Goal: Communication & Community: Share content

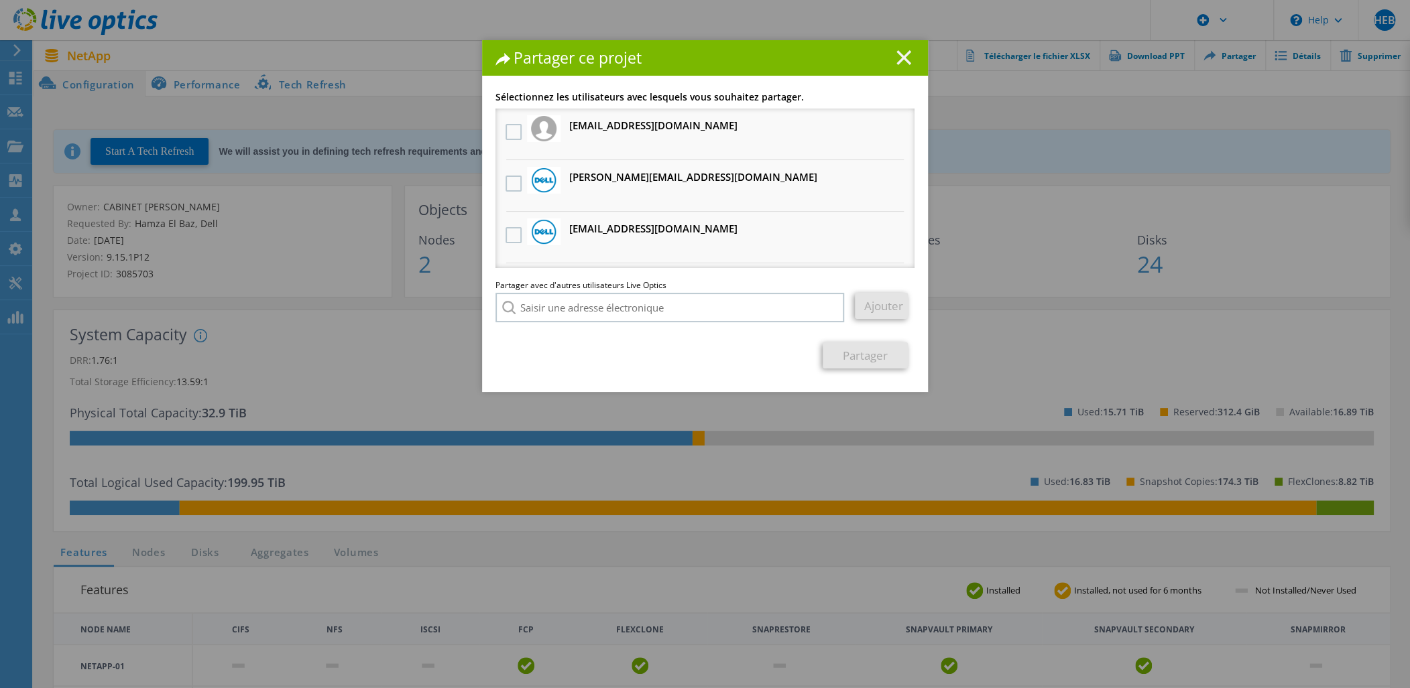
click at [896, 56] on icon at bounding box center [903, 57] width 15 height 15
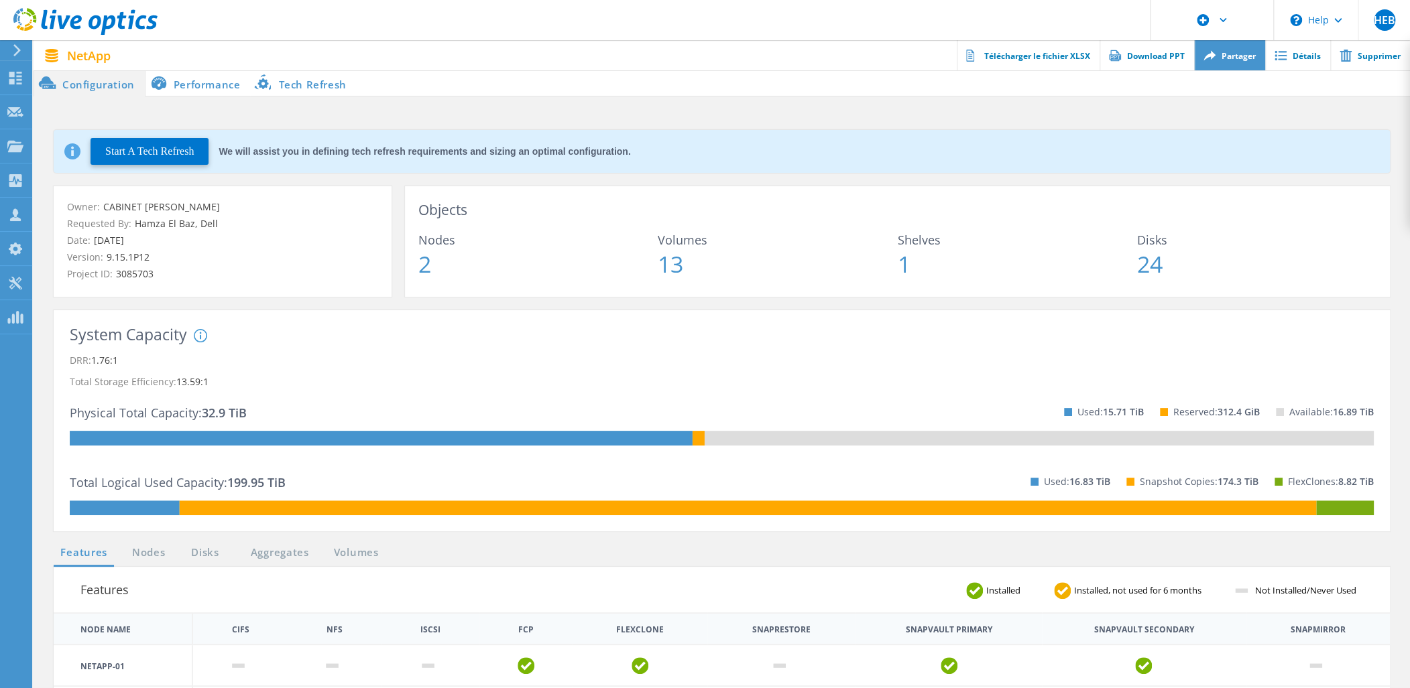
click at [1225, 65] on link "Partager" at bounding box center [1229, 55] width 71 height 30
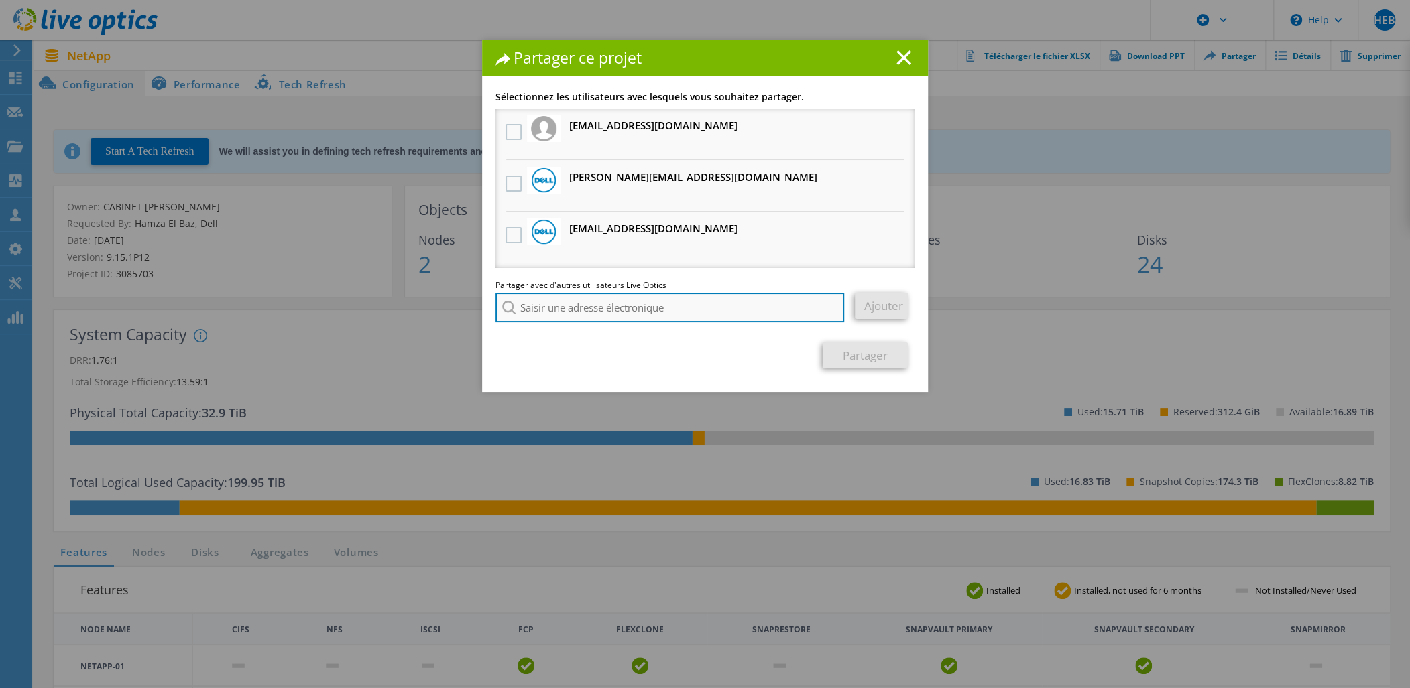
click at [747, 318] on input "search" at bounding box center [669, 307] width 349 height 29
paste input "[PERSON_NAME][EMAIL_ADDRESS][DOMAIN_NAME]"
type input "jean-michel.grillot@heliaq.fr"
click at [865, 306] on link "Ajouter" at bounding box center [881, 306] width 53 height 26
click at [684, 312] on input "jean-michel.grillot@heliaq.fr" at bounding box center [669, 307] width 349 height 29
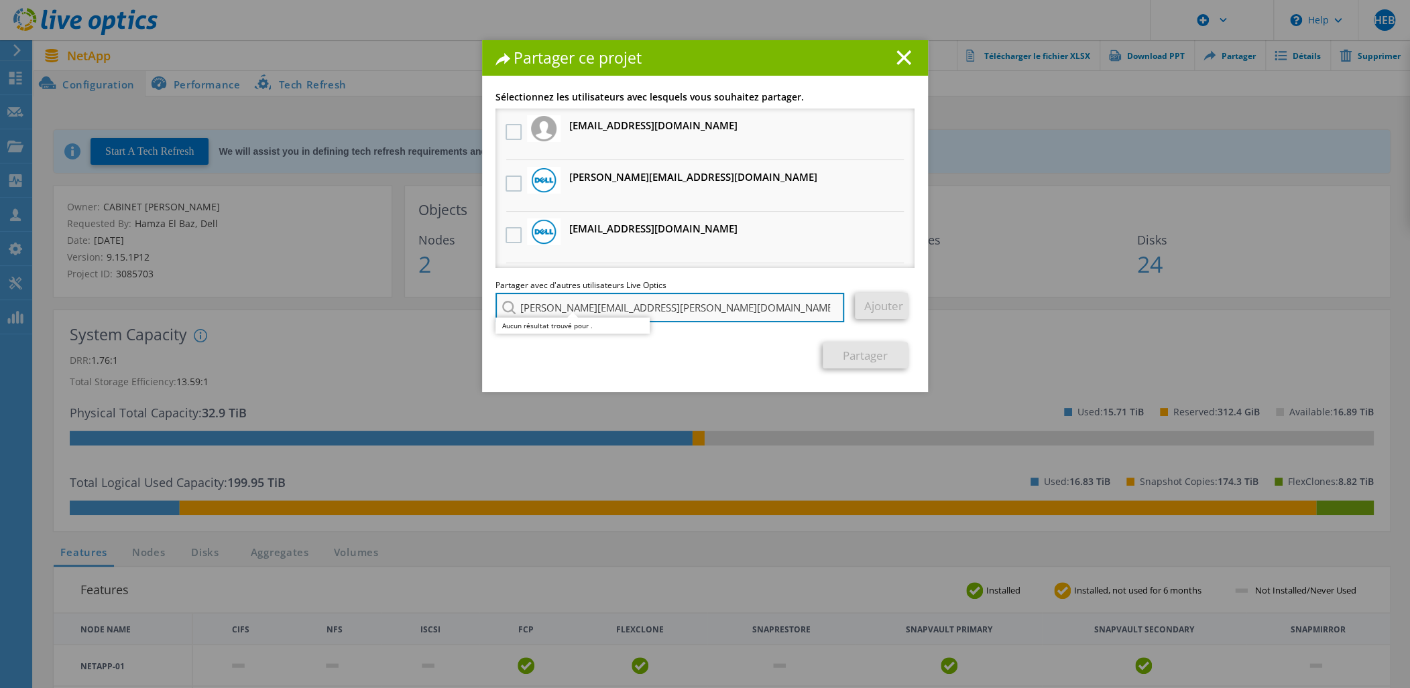
click at [825, 307] on input "[PERSON_NAME][EMAIL_ADDRESS][PERSON_NAME][DOMAIN_NAME]" at bounding box center [669, 307] width 349 height 29
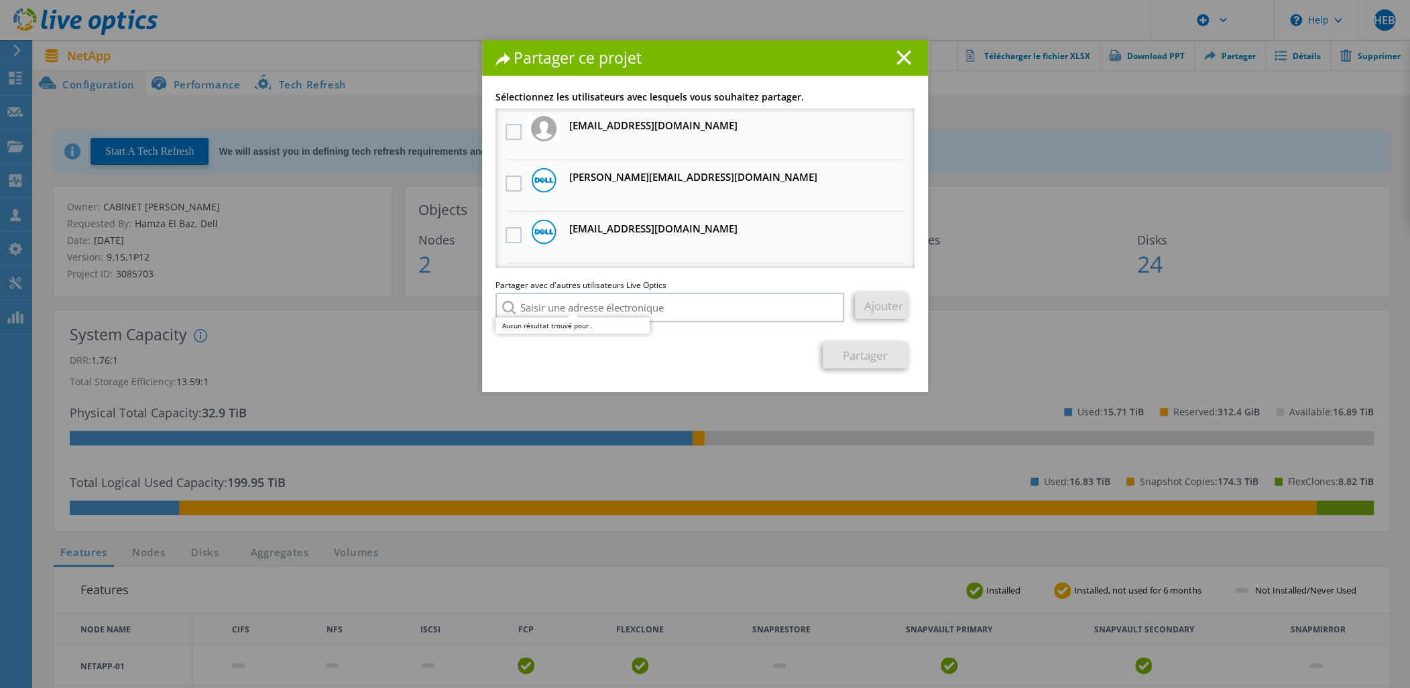
click at [900, 52] on icon at bounding box center [903, 57] width 15 height 15
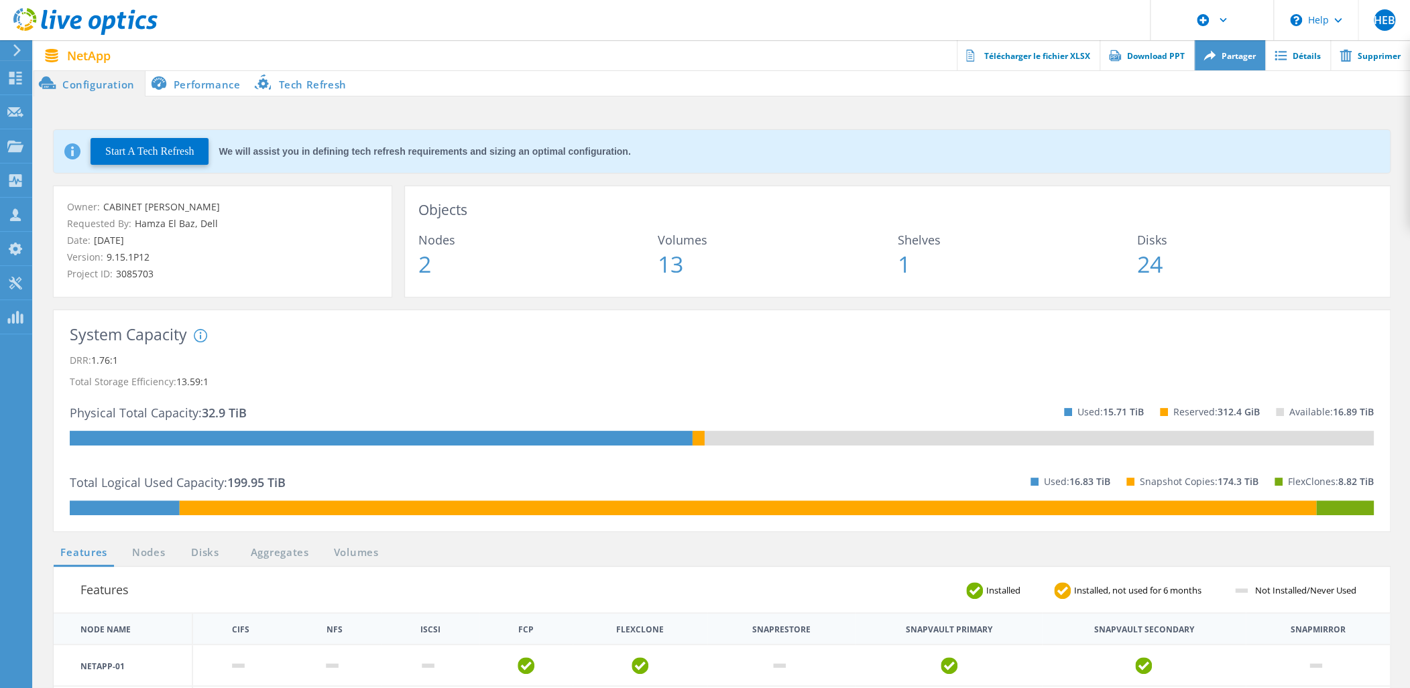
click at [1216, 66] on link "Partager" at bounding box center [1229, 55] width 71 height 30
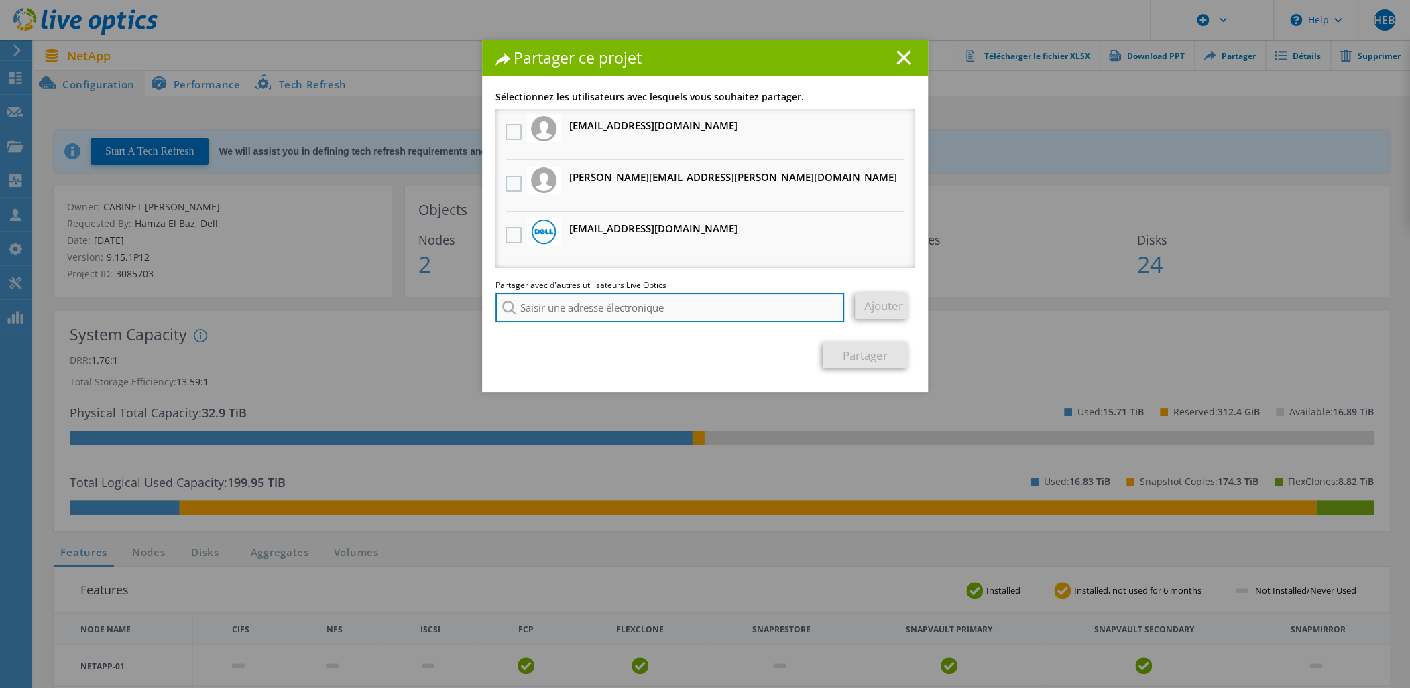
click at [670, 312] on input "search" at bounding box center [669, 307] width 349 height 29
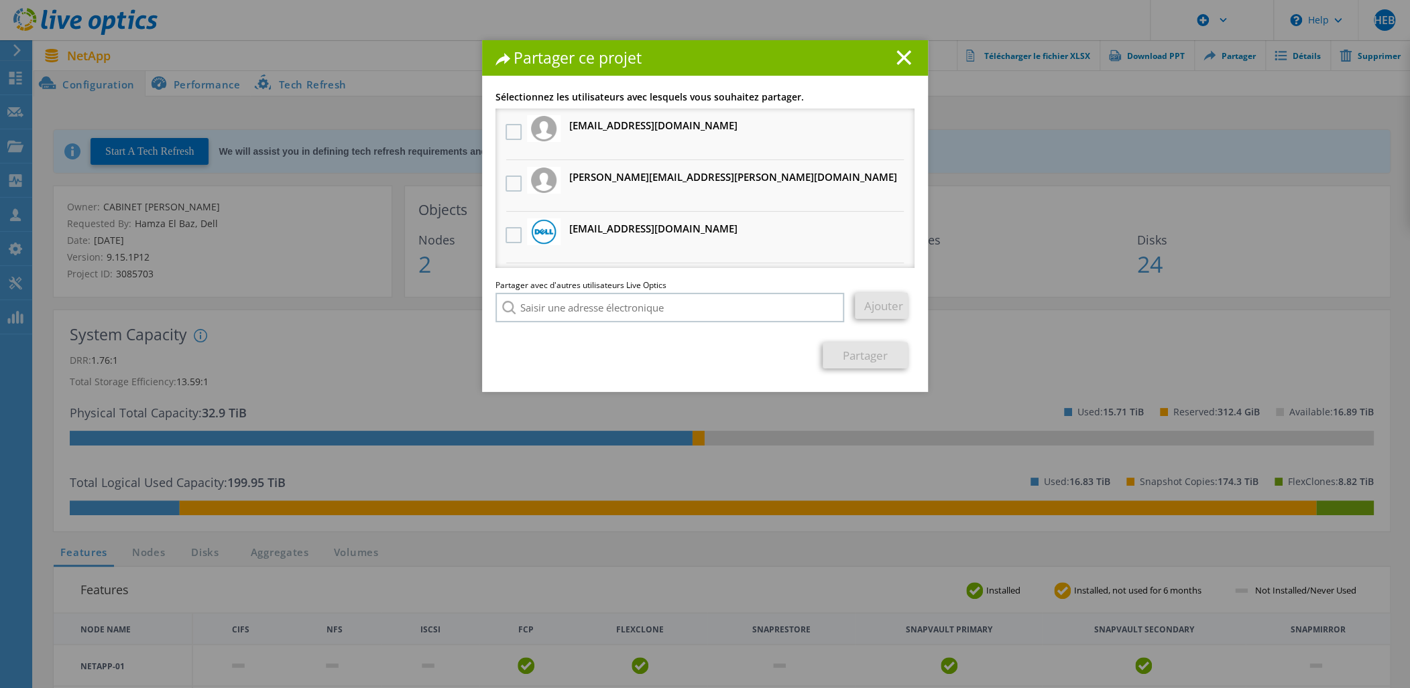
click at [502, 179] on div at bounding box center [513, 184] width 23 height 28
click at [509, 180] on label at bounding box center [514, 184] width 19 height 16
click at [0, 0] on input "checkbox" at bounding box center [0, 0] width 0 height 0
click at [865, 357] on link "Partager" at bounding box center [864, 355] width 85 height 26
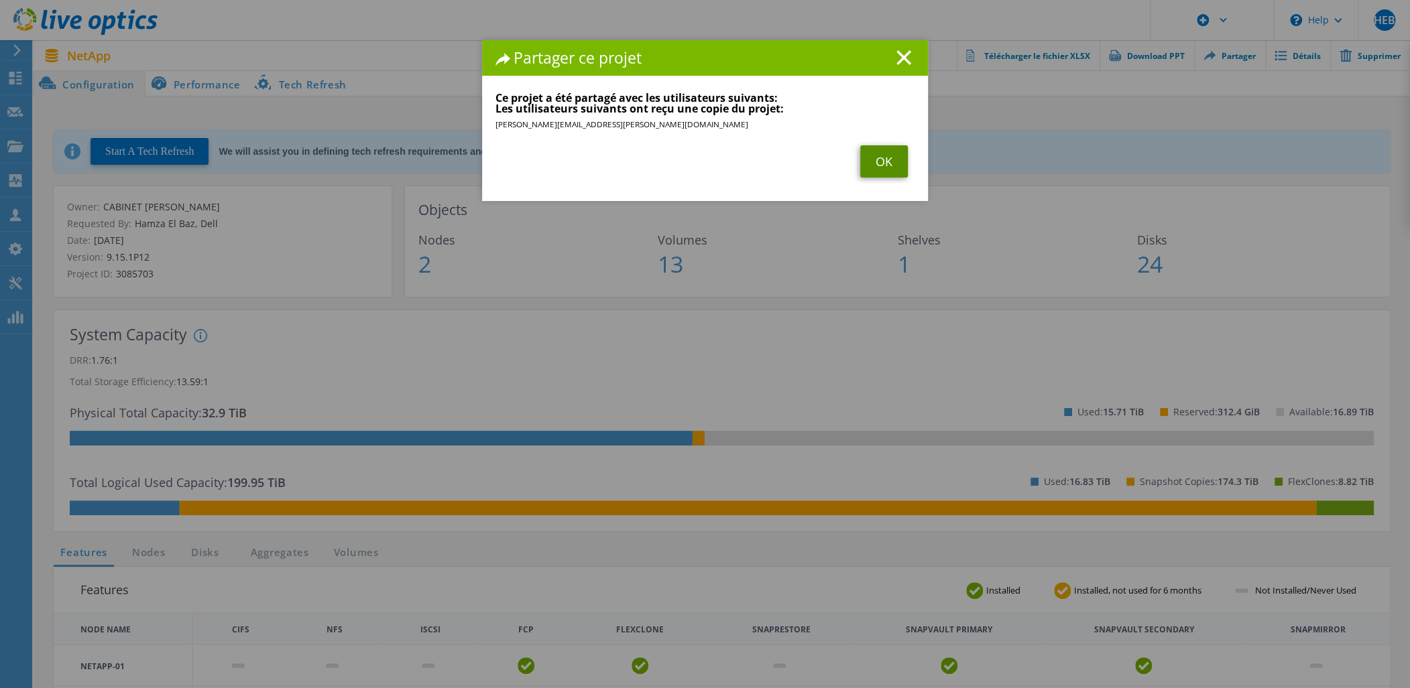
click at [883, 161] on link "OK" at bounding box center [884, 161] width 48 height 32
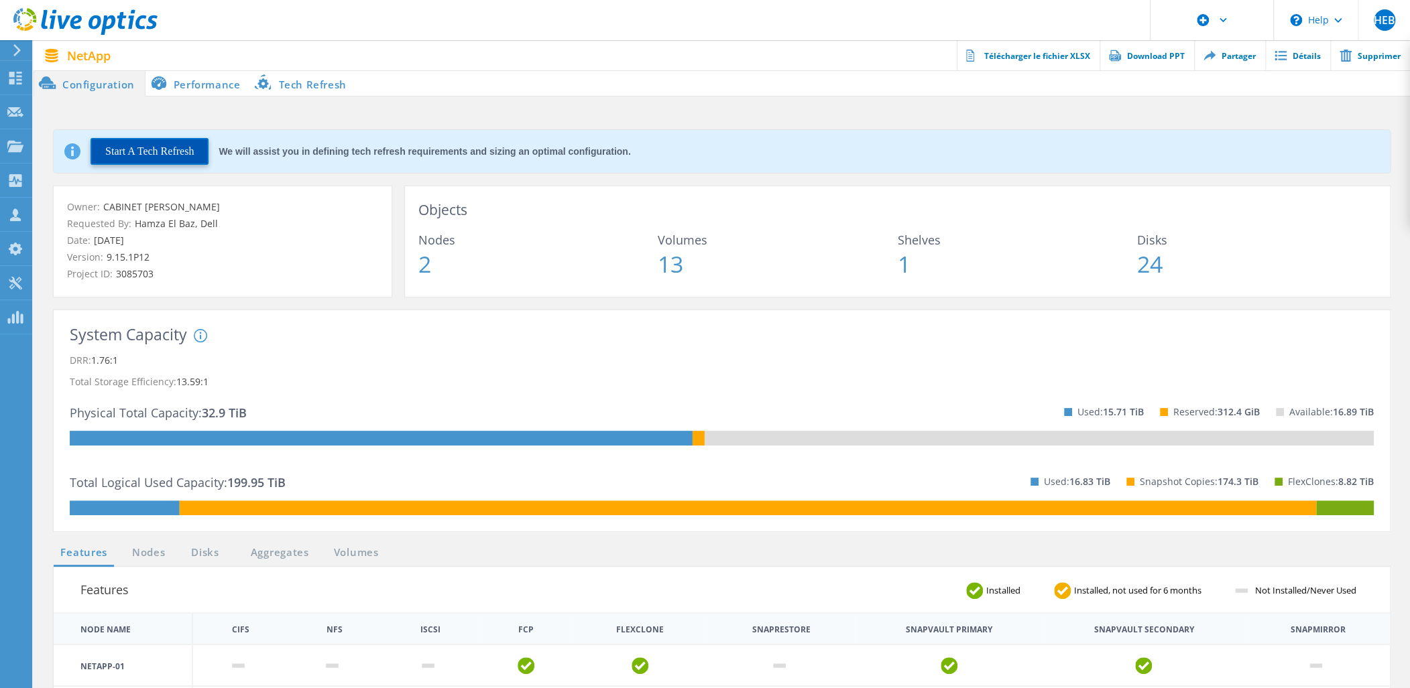
click at [202, 159] on button "Start A Tech Refresh" at bounding box center [149, 151] width 118 height 27
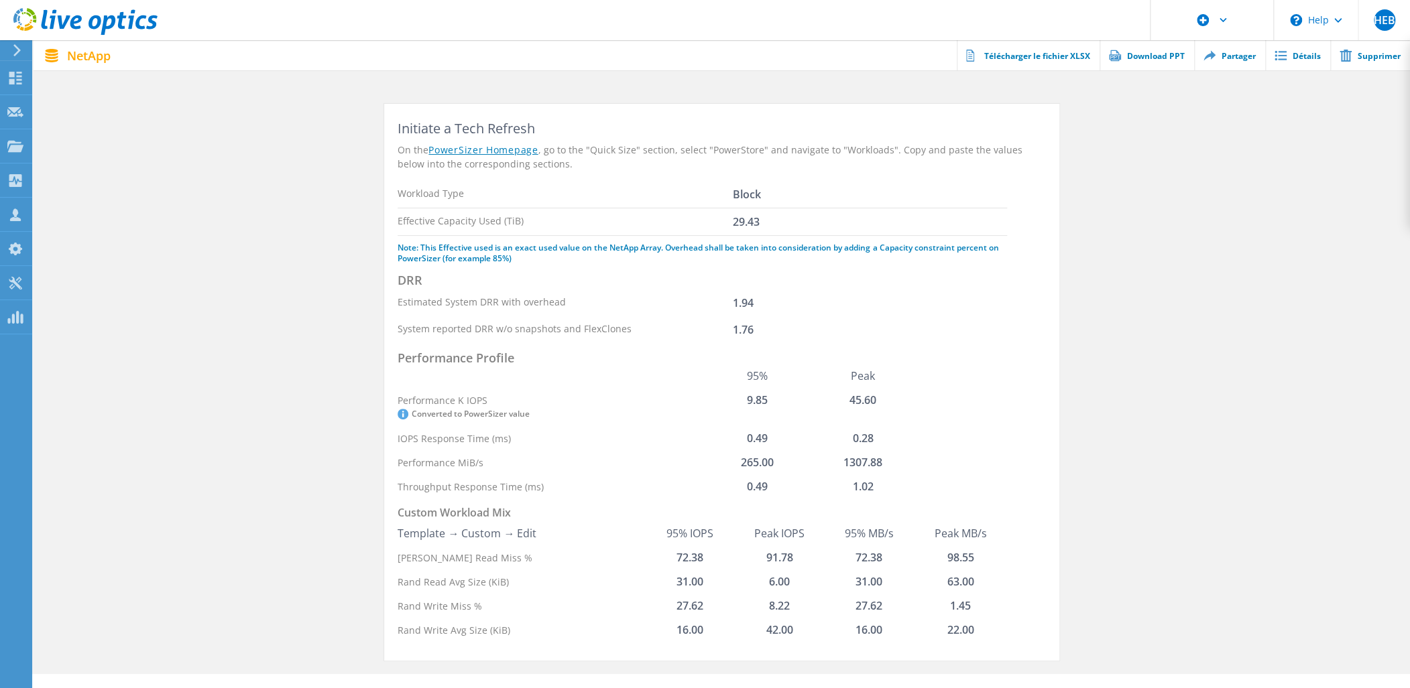
scroll to position [61, 0]
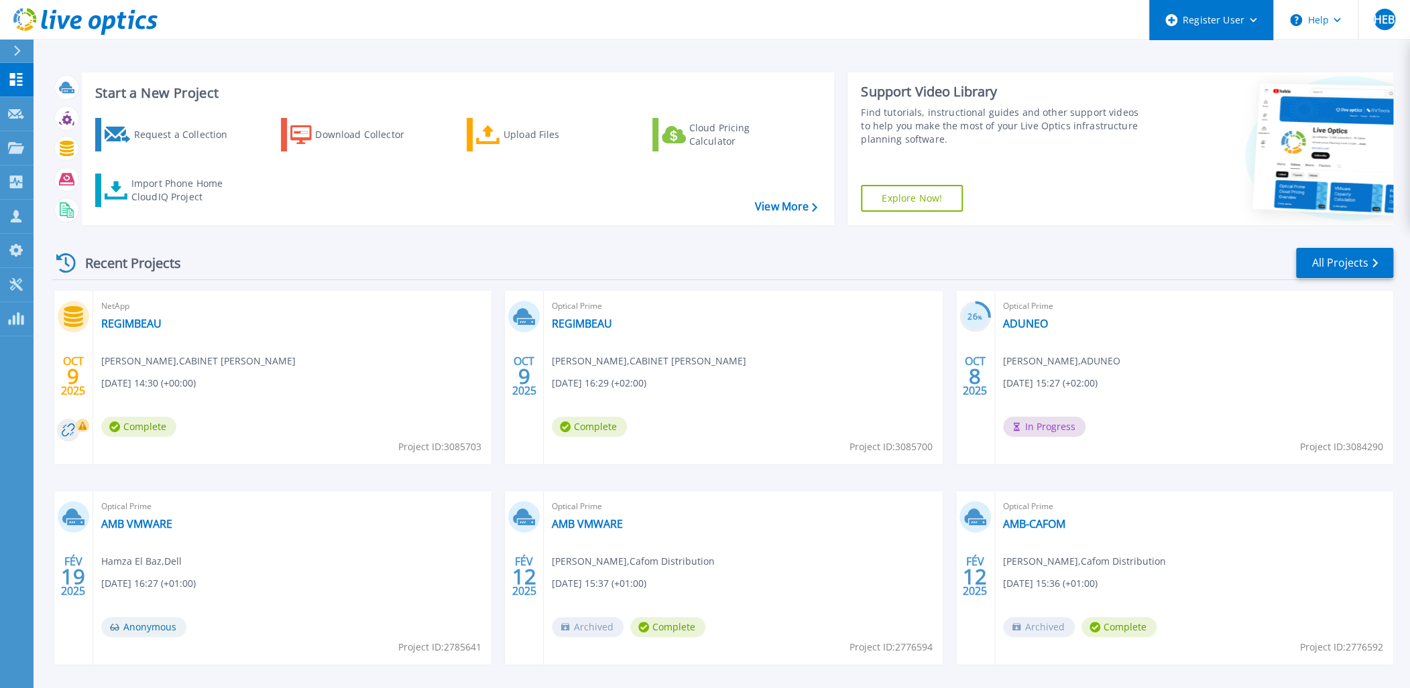
click at [1180, 16] on div "Register User" at bounding box center [1211, 20] width 124 height 40
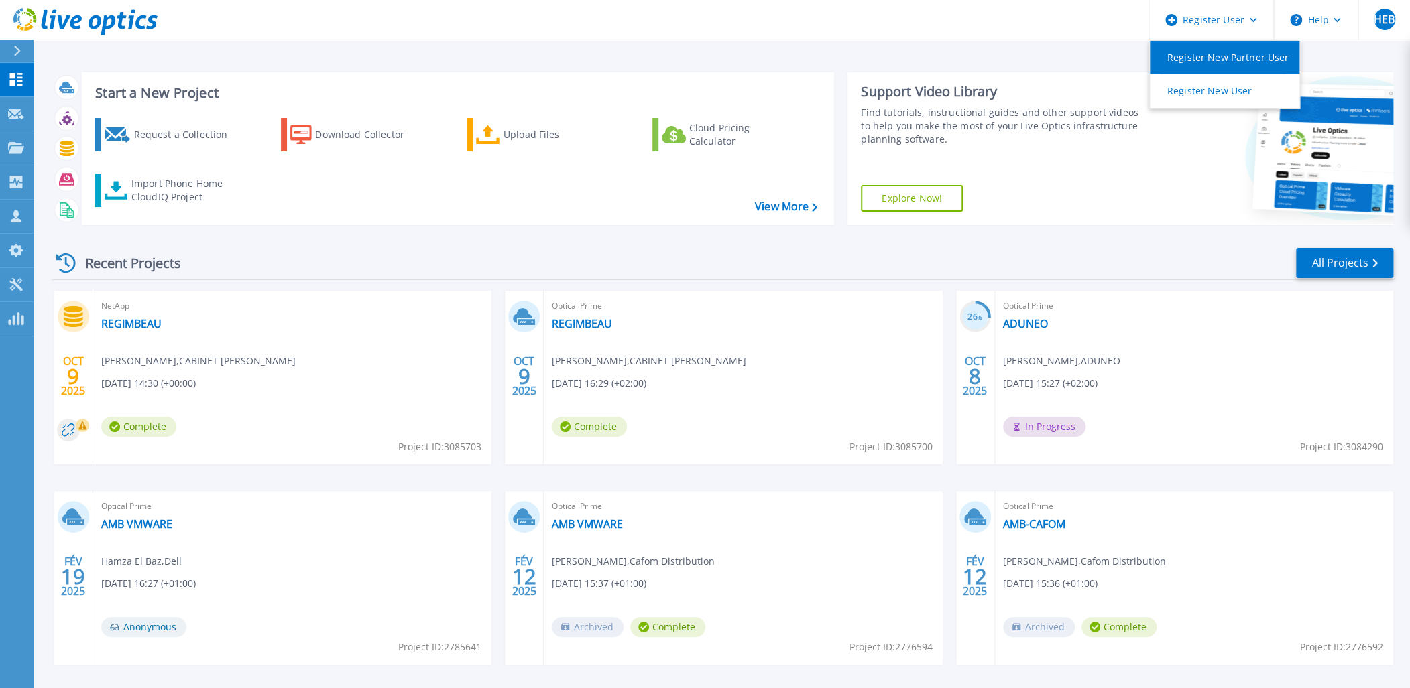
click at [1229, 65] on link "Register New Partner User" at bounding box center [1223, 57] width 149 height 33
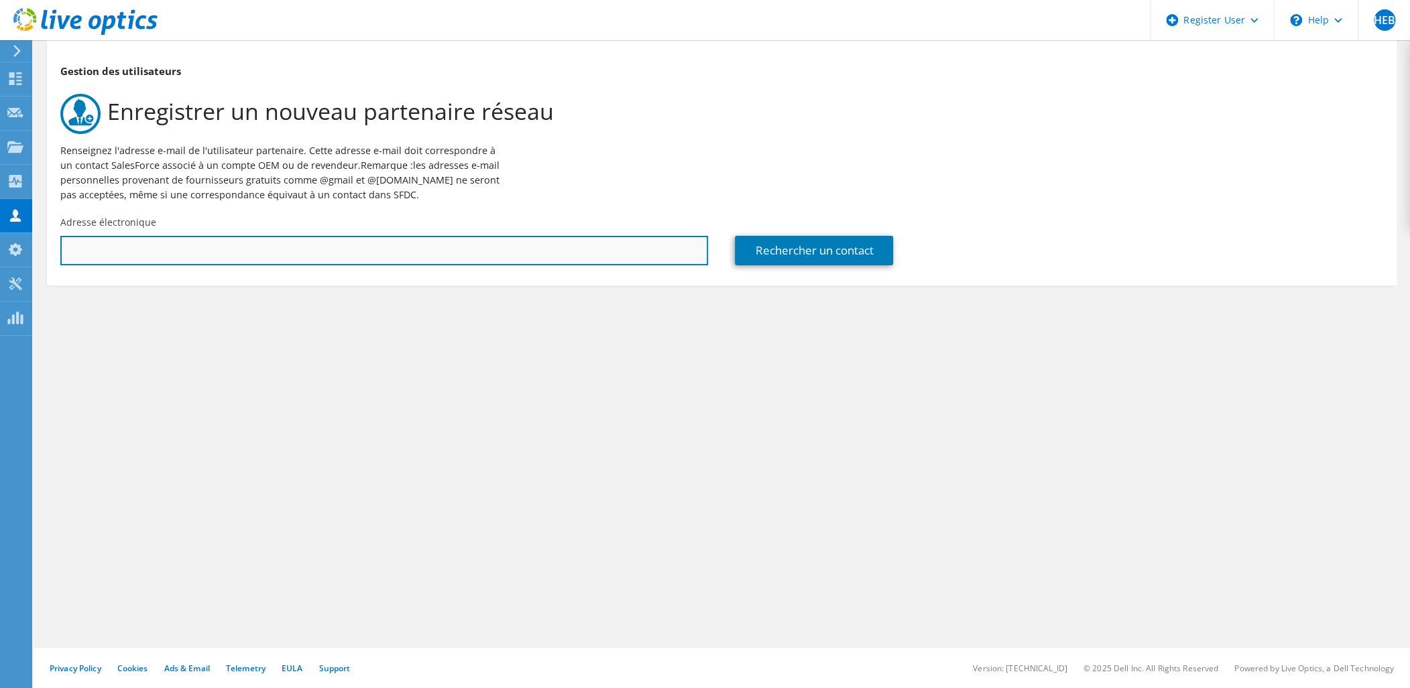
click at [338, 259] on input "text" at bounding box center [383, 250] width 647 height 29
paste input "jean-michel.grillot@heliaq.fr"
type input "[PERSON_NAME][EMAIL_ADDRESS][PERSON_NAME][DOMAIN_NAME]"
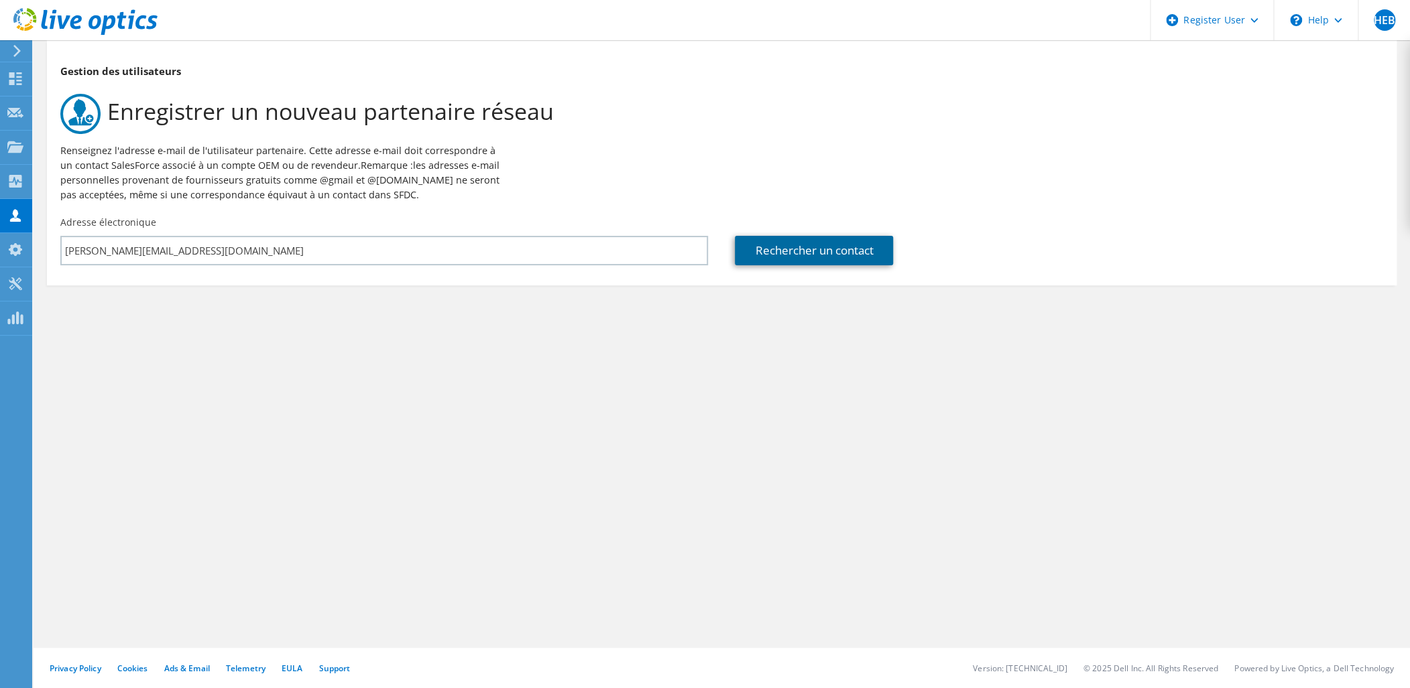
click at [858, 257] on link "Rechercher un contact" at bounding box center [814, 250] width 158 height 29
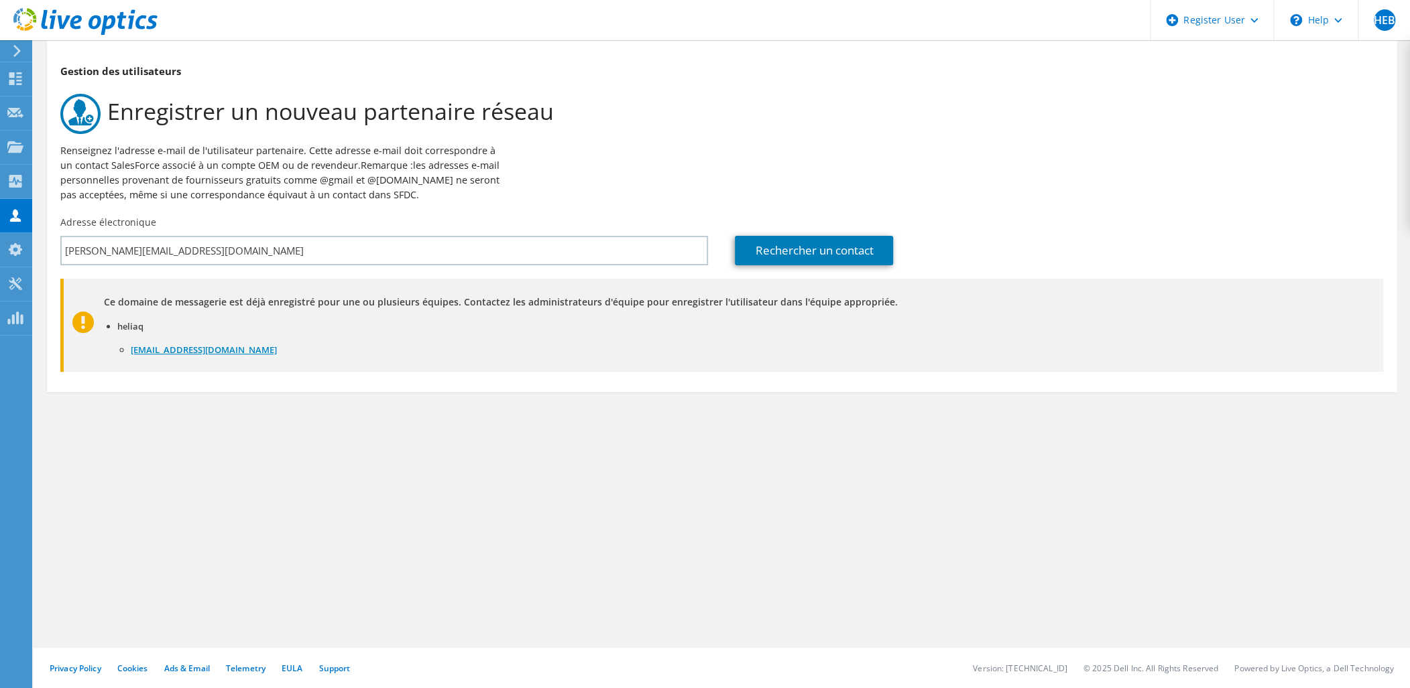
click at [165, 349] on link "jacky.hayach@heliaq.fr" at bounding box center [204, 350] width 146 height 12
click at [1236, 16] on div "Register User" at bounding box center [1210, 20] width 123 height 40
click at [1216, 101] on link "Register New User" at bounding box center [1224, 90] width 149 height 33
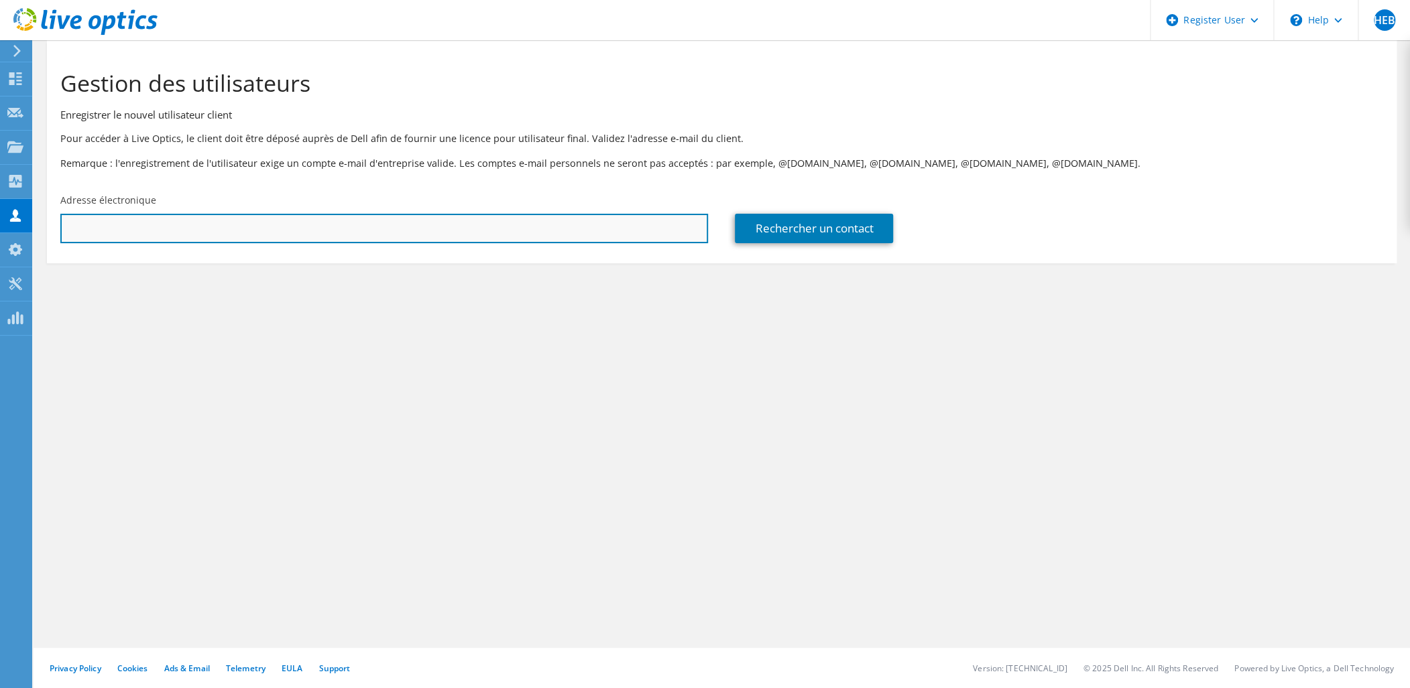
click at [411, 233] on input "text" at bounding box center [383, 228] width 647 height 29
paste input "[PERSON_NAME][EMAIL_ADDRESS][PERSON_NAME][DOMAIN_NAME]"
type input "[PERSON_NAME][EMAIL_ADDRESS][PERSON_NAME][DOMAIN_NAME]"
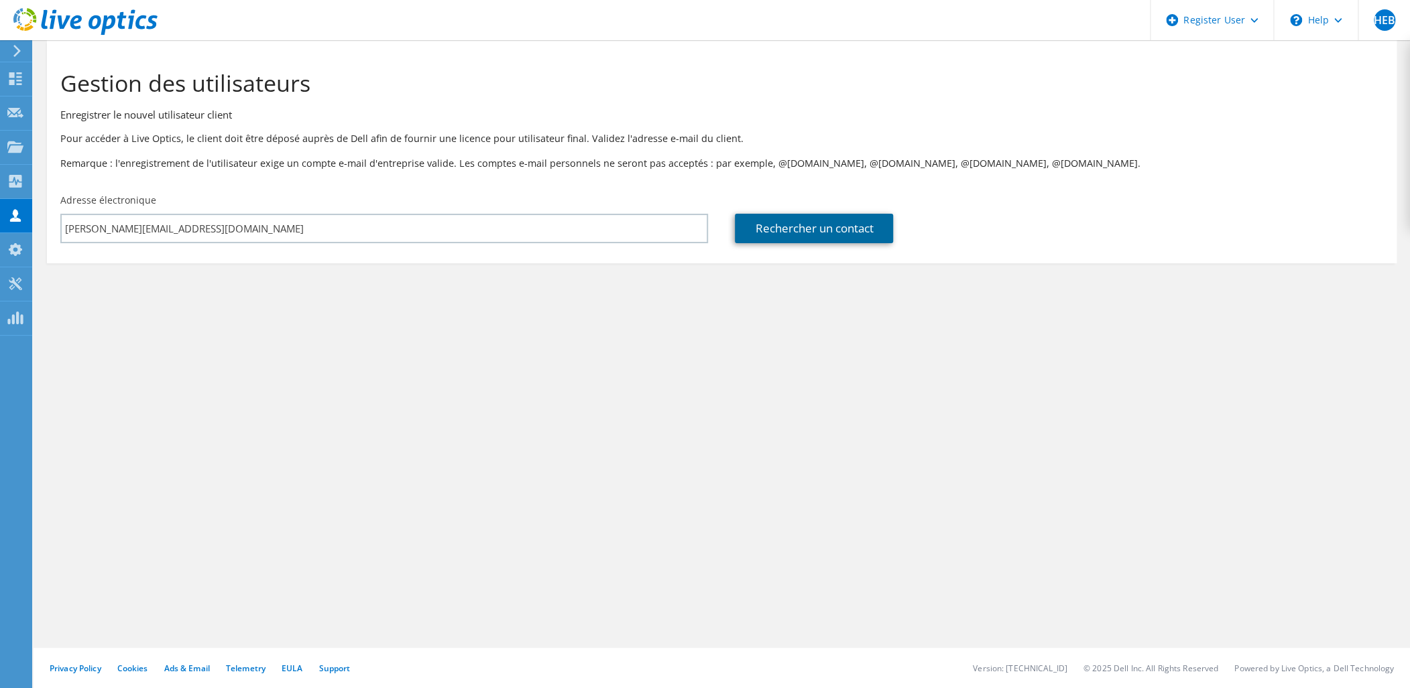
click at [772, 229] on link "Rechercher un contact" at bounding box center [814, 228] width 158 height 29
type input "ACECOM"
type input "Jean-Michel"
type input "Grillot"
type input "France"
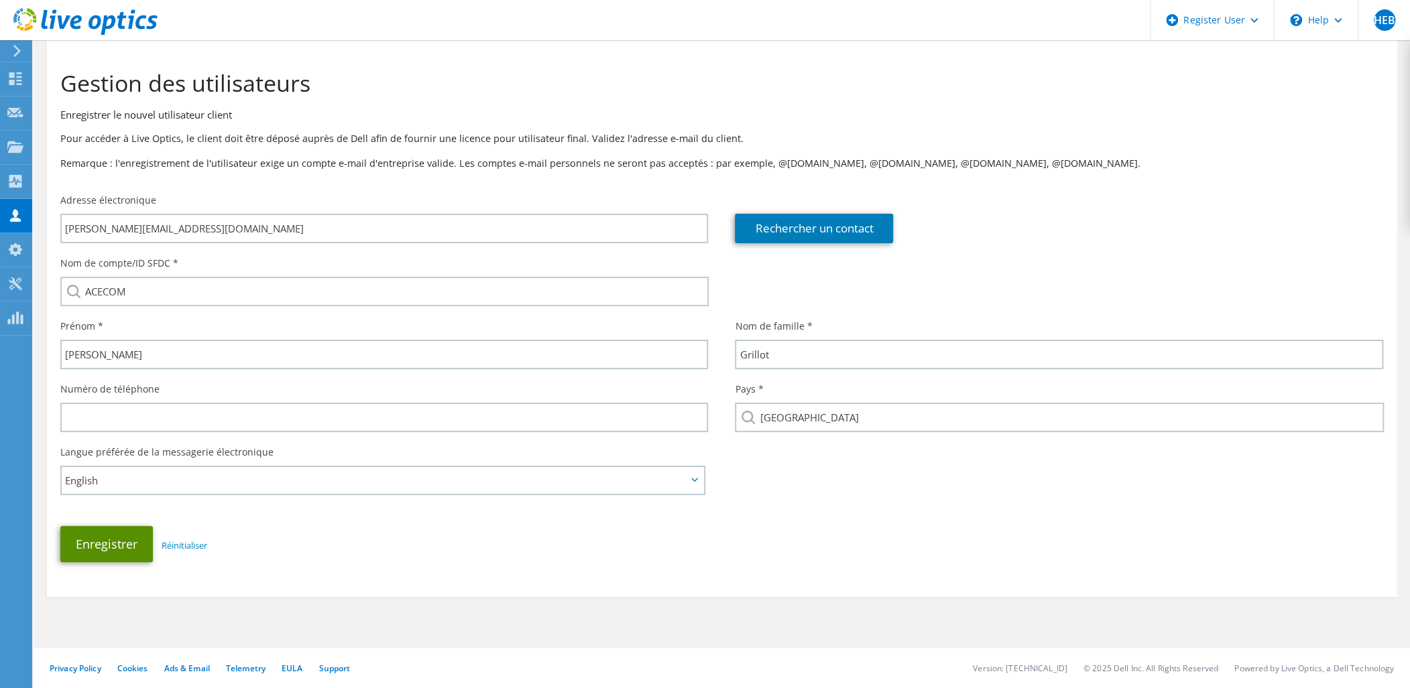
click at [123, 546] on button "Enregistrer" at bounding box center [106, 544] width 92 height 36
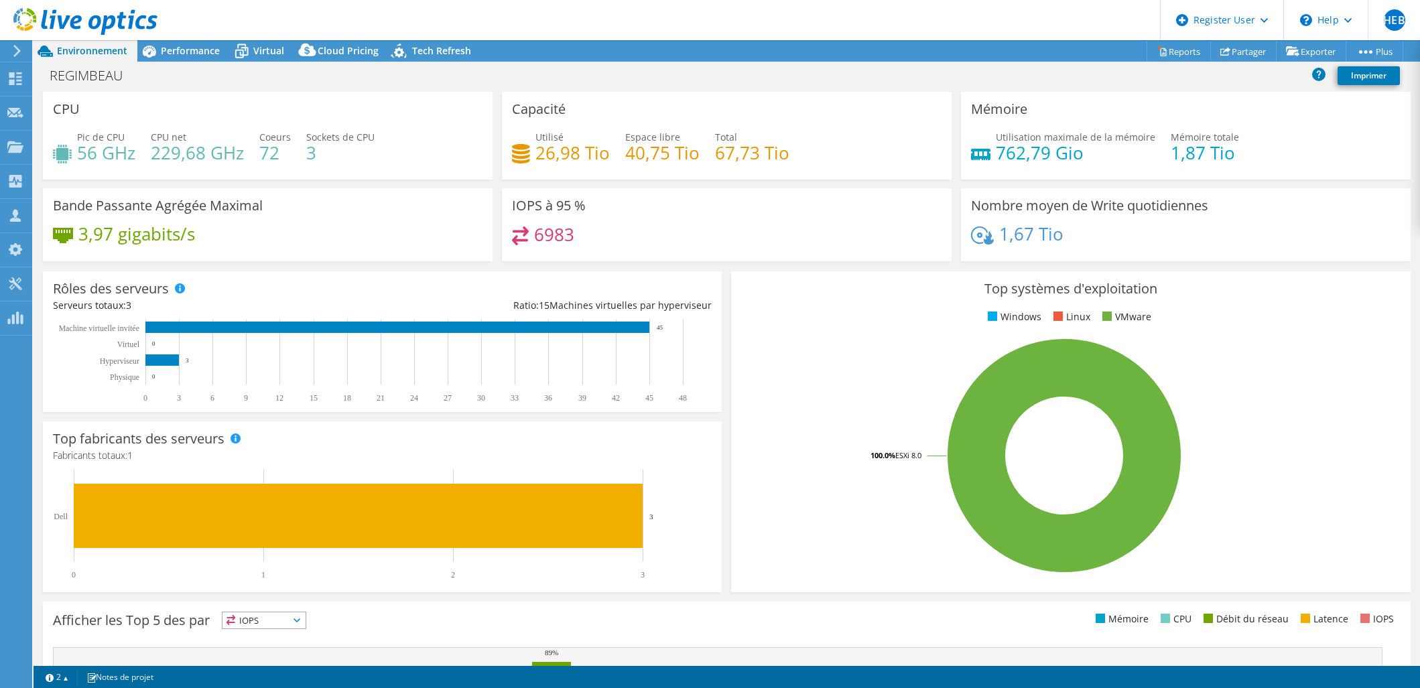
select select "USD"
click at [1242, 52] on link "Partager" at bounding box center [1243, 51] width 66 height 21
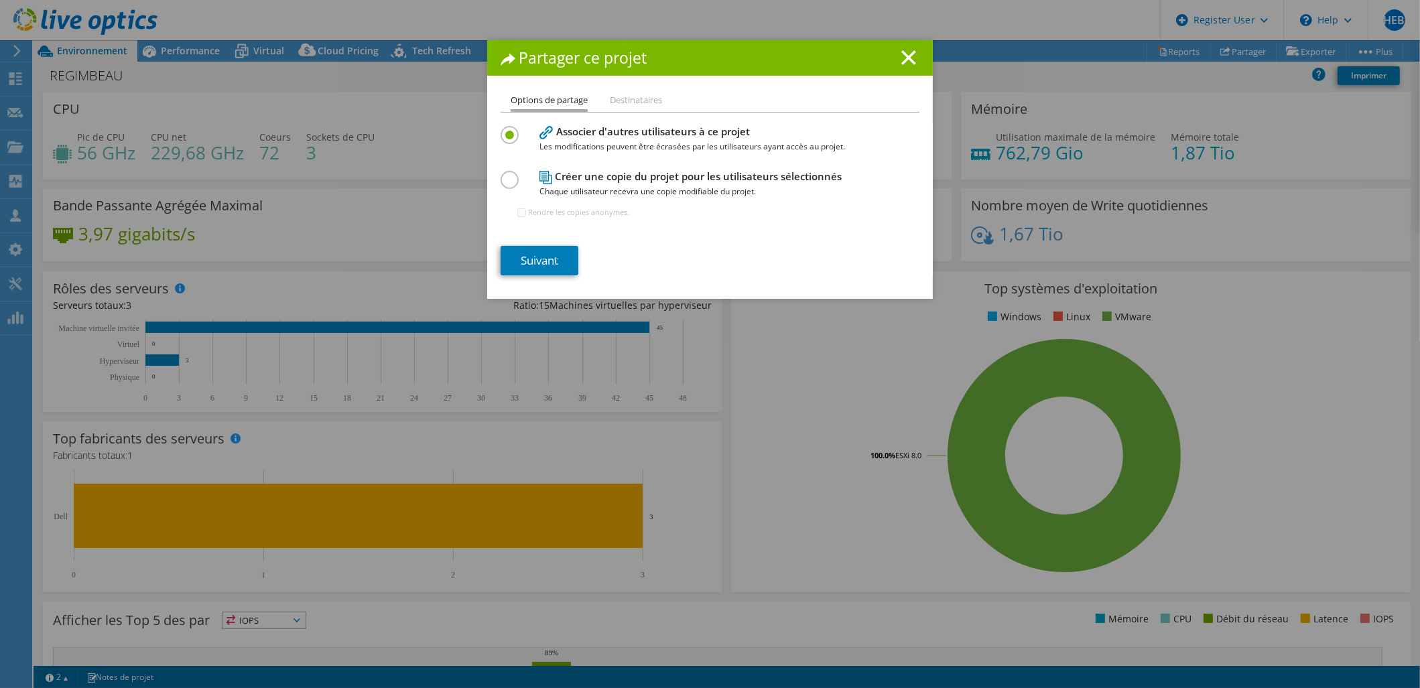
click at [507, 174] on label at bounding box center [512, 172] width 23 height 3
click at [0, 0] on input "radio" at bounding box center [0, 0] width 0 height 0
click at [633, 96] on li "Destinataires" at bounding box center [636, 100] width 52 height 17
click at [544, 259] on link "Suivant" at bounding box center [540, 260] width 78 height 29
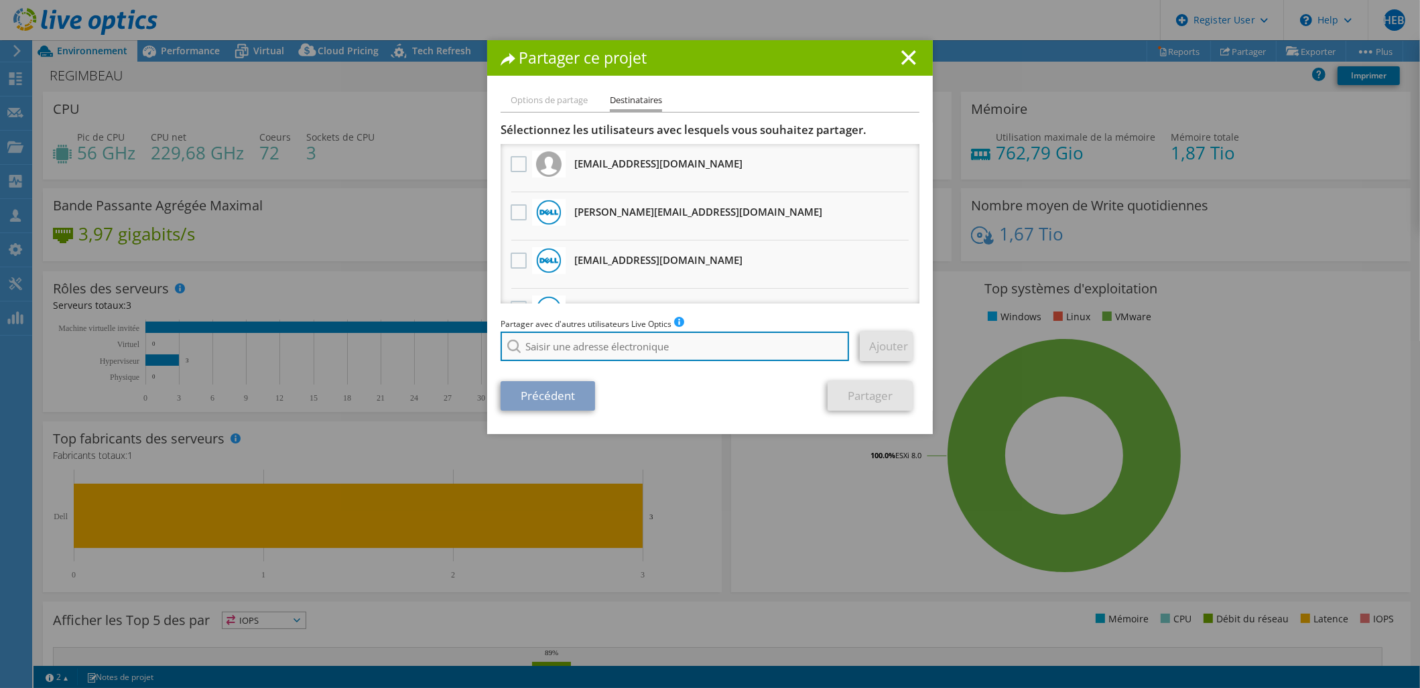
click at [580, 350] on input "search" at bounding box center [675, 346] width 349 height 29
paste input "[PERSON_NAME][EMAIL_ADDRESS][PERSON_NAME][DOMAIN_NAME]"
type input "[PERSON_NAME][EMAIL_ADDRESS][PERSON_NAME][DOMAIN_NAME]"
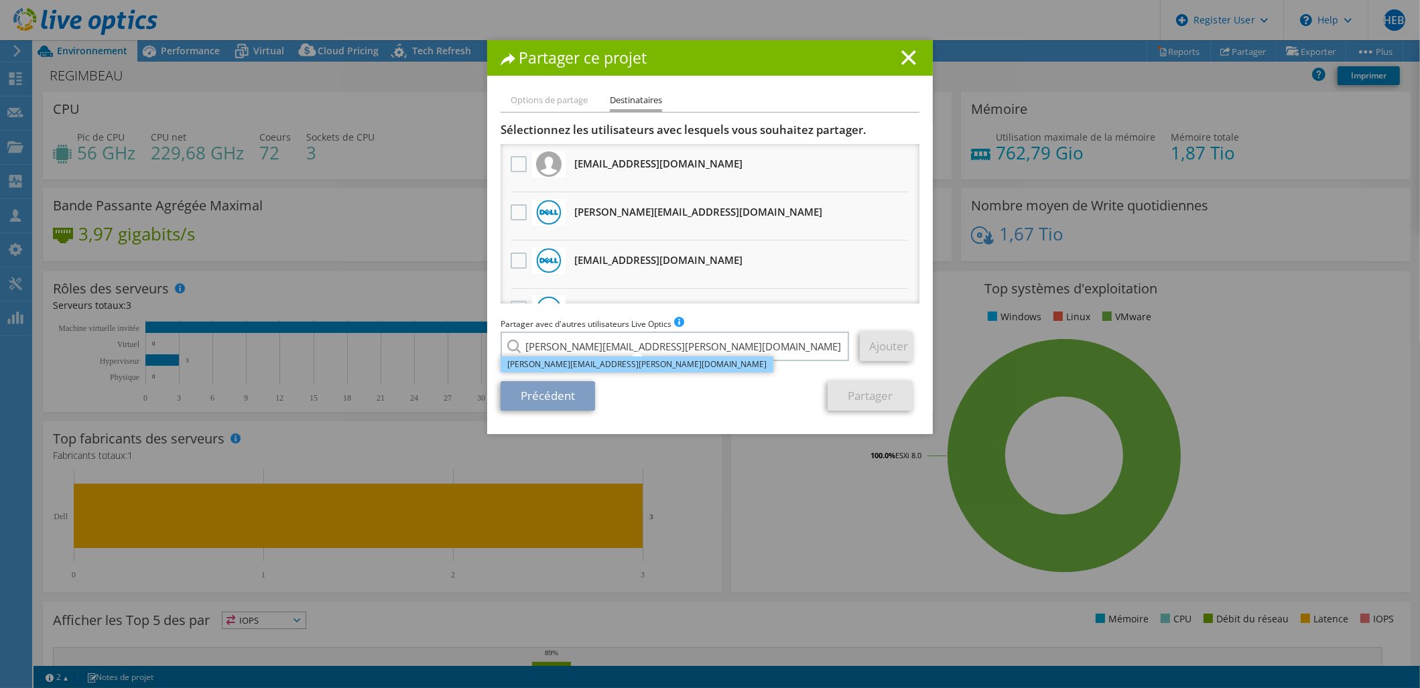
click at [580, 363] on li "[PERSON_NAME][EMAIL_ADDRESS][PERSON_NAME][DOMAIN_NAME]" at bounding box center [637, 365] width 273 height 16
click at [893, 351] on link "Ajouter" at bounding box center [886, 346] width 53 height 29
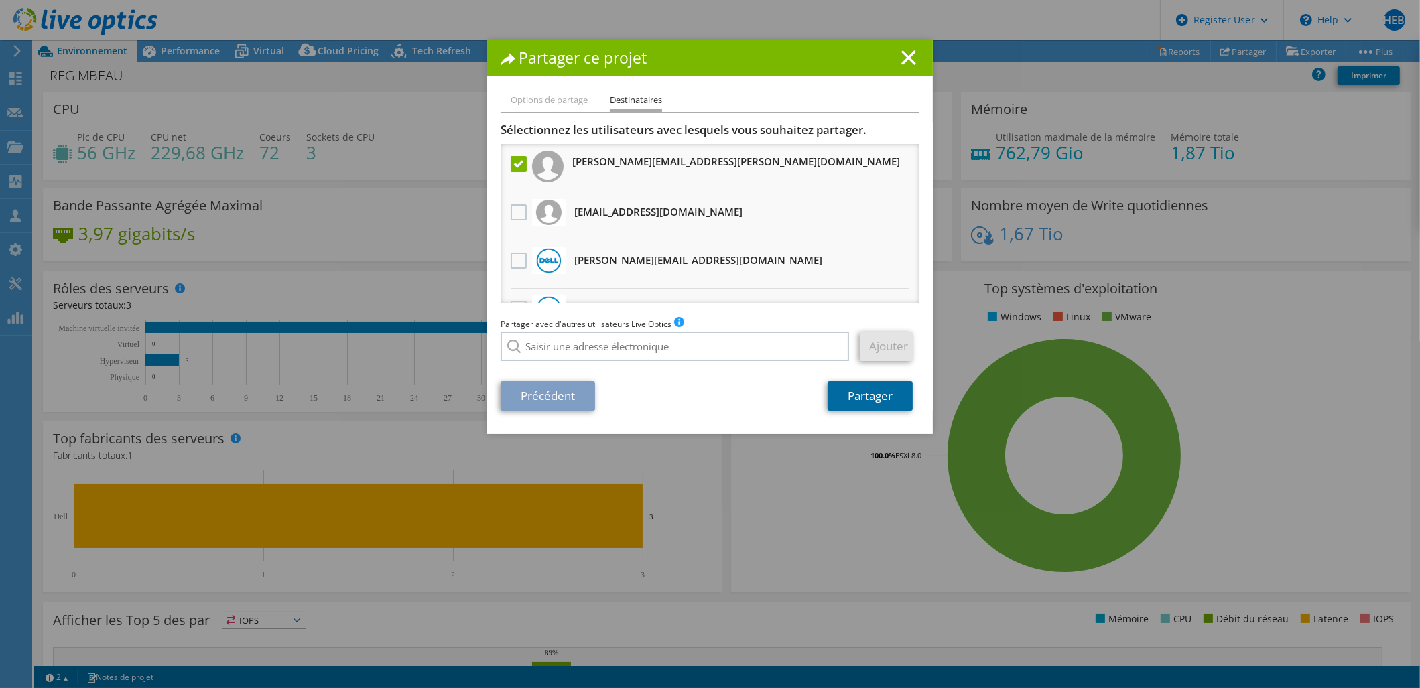
click at [875, 397] on link "Partager" at bounding box center [870, 395] width 85 height 29
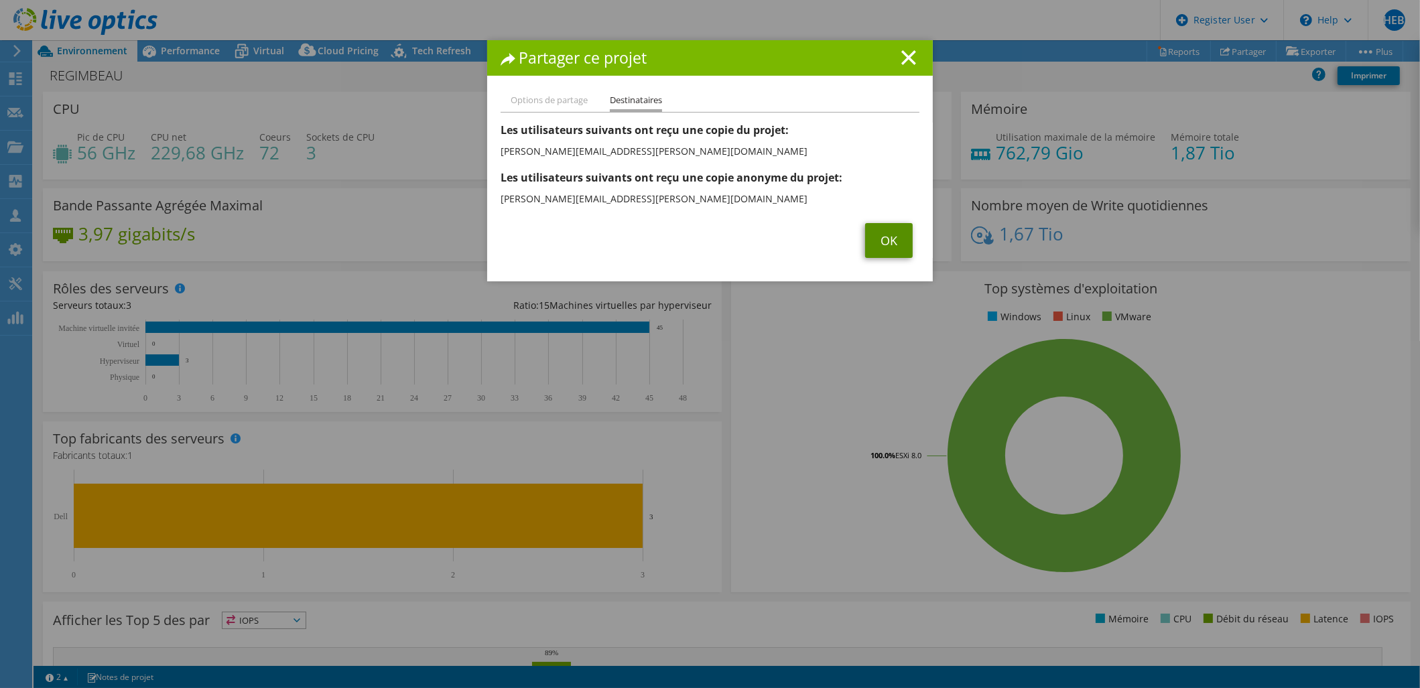
click at [885, 243] on link "OK" at bounding box center [889, 240] width 48 height 35
